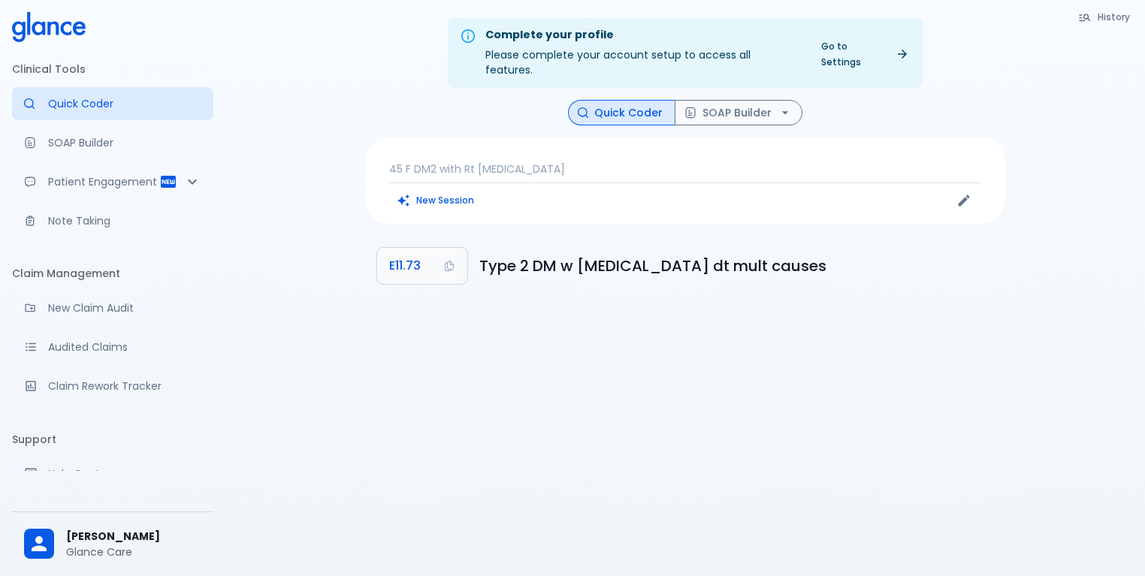
click at [135, 529] on span "[PERSON_NAME]" at bounding box center [133, 537] width 135 height 16
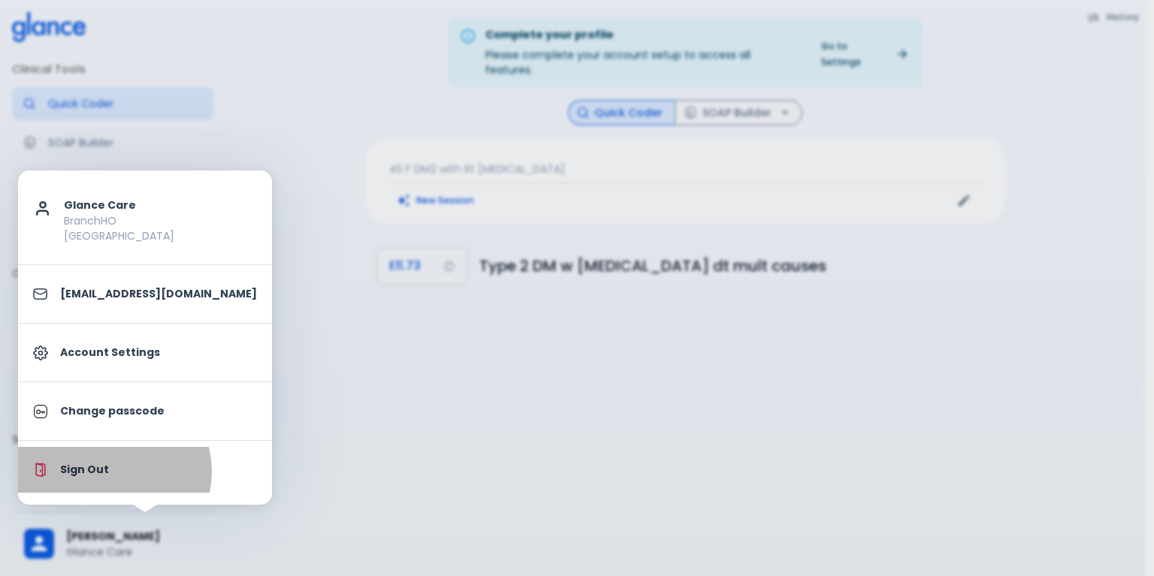
click at [113, 471] on p "Sign Out" at bounding box center [158, 470] width 197 height 16
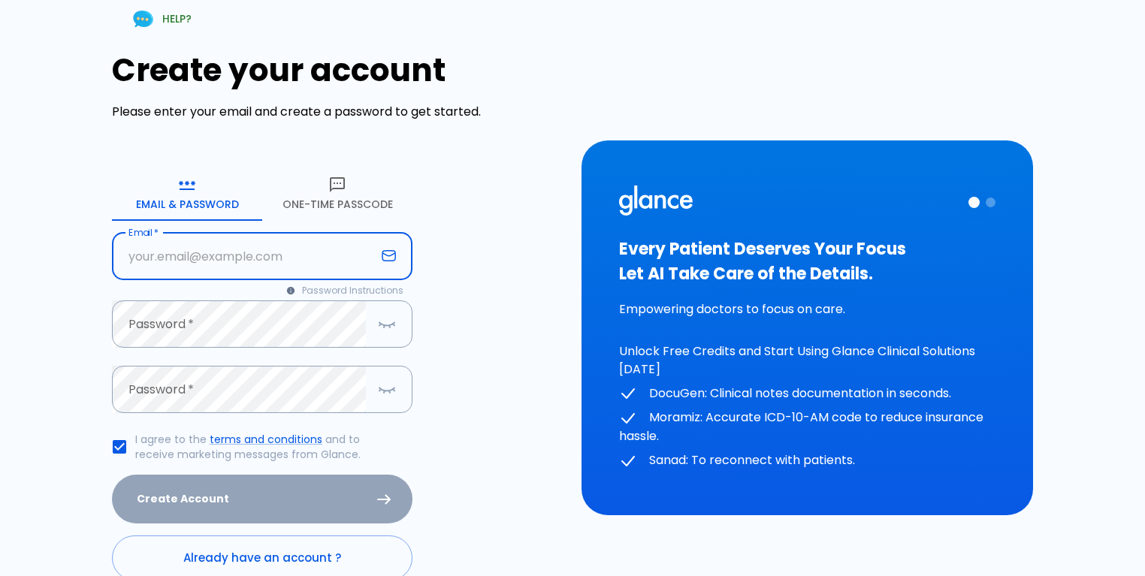
click at [222, 249] on input "text" at bounding box center [244, 256] width 264 height 47
